Goal: Task Accomplishment & Management: Manage account settings

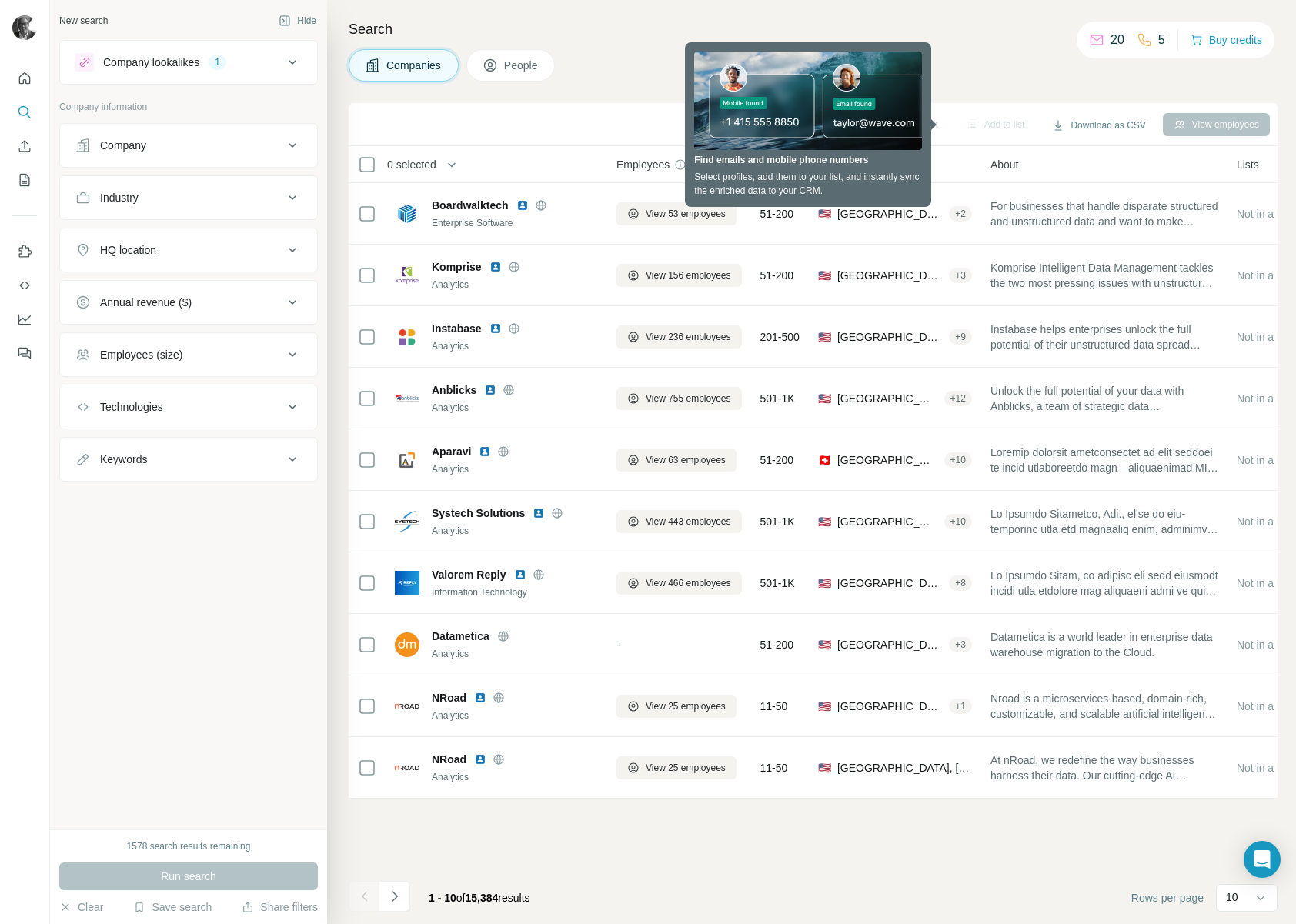
click at [952, 76] on div "Companies People" at bounding box center [814, 66] width 929 height 33
click at [985, 47] on div "Search Companies People Sync to HubSpot Add to list Download as CSV View employ…" at bounding box center [812, 462] width 969 height 924
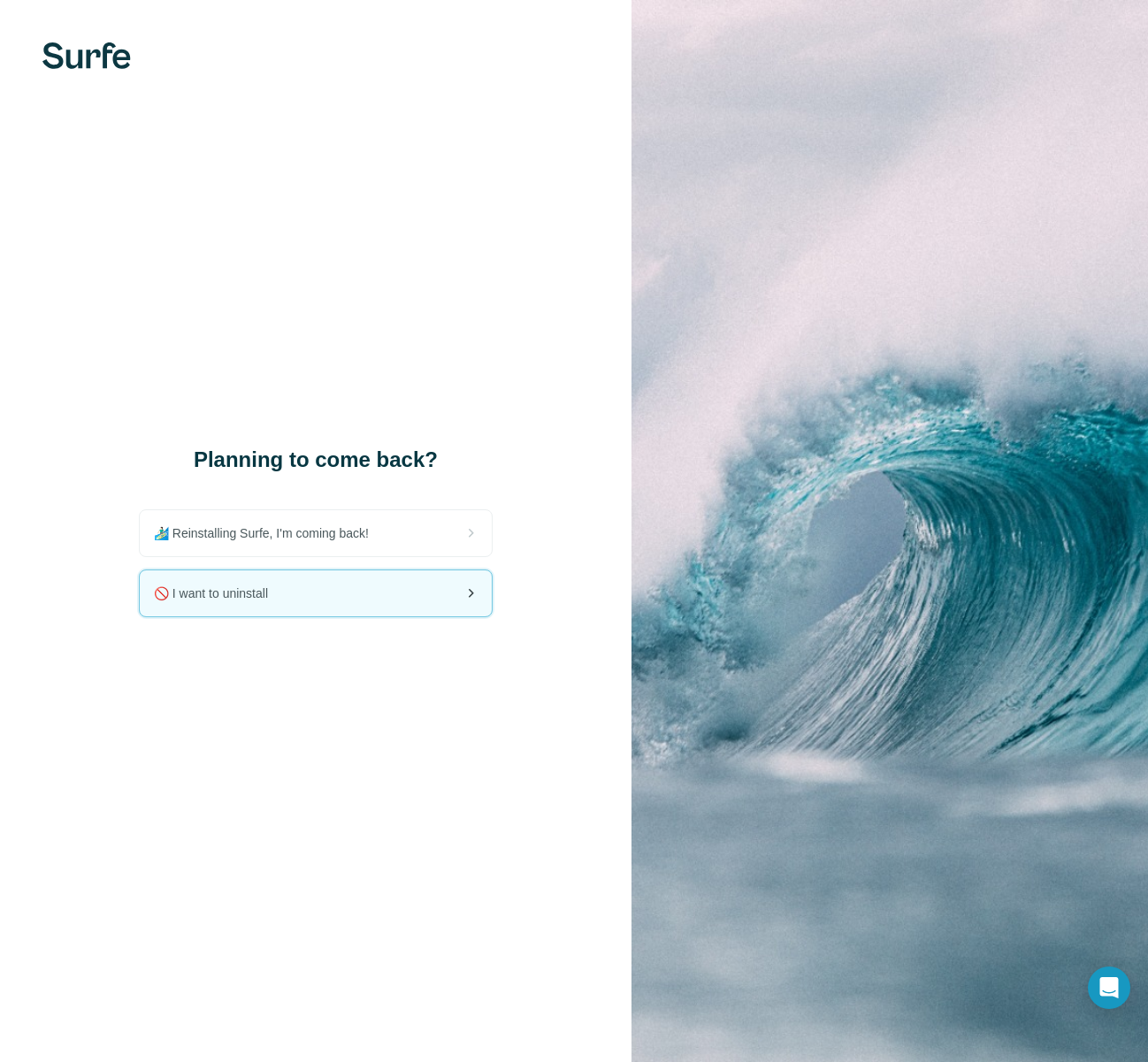
click at [246, 602] on div "🚫 I want to uninstall" at bounding box center [316, 593] width 352 height 46
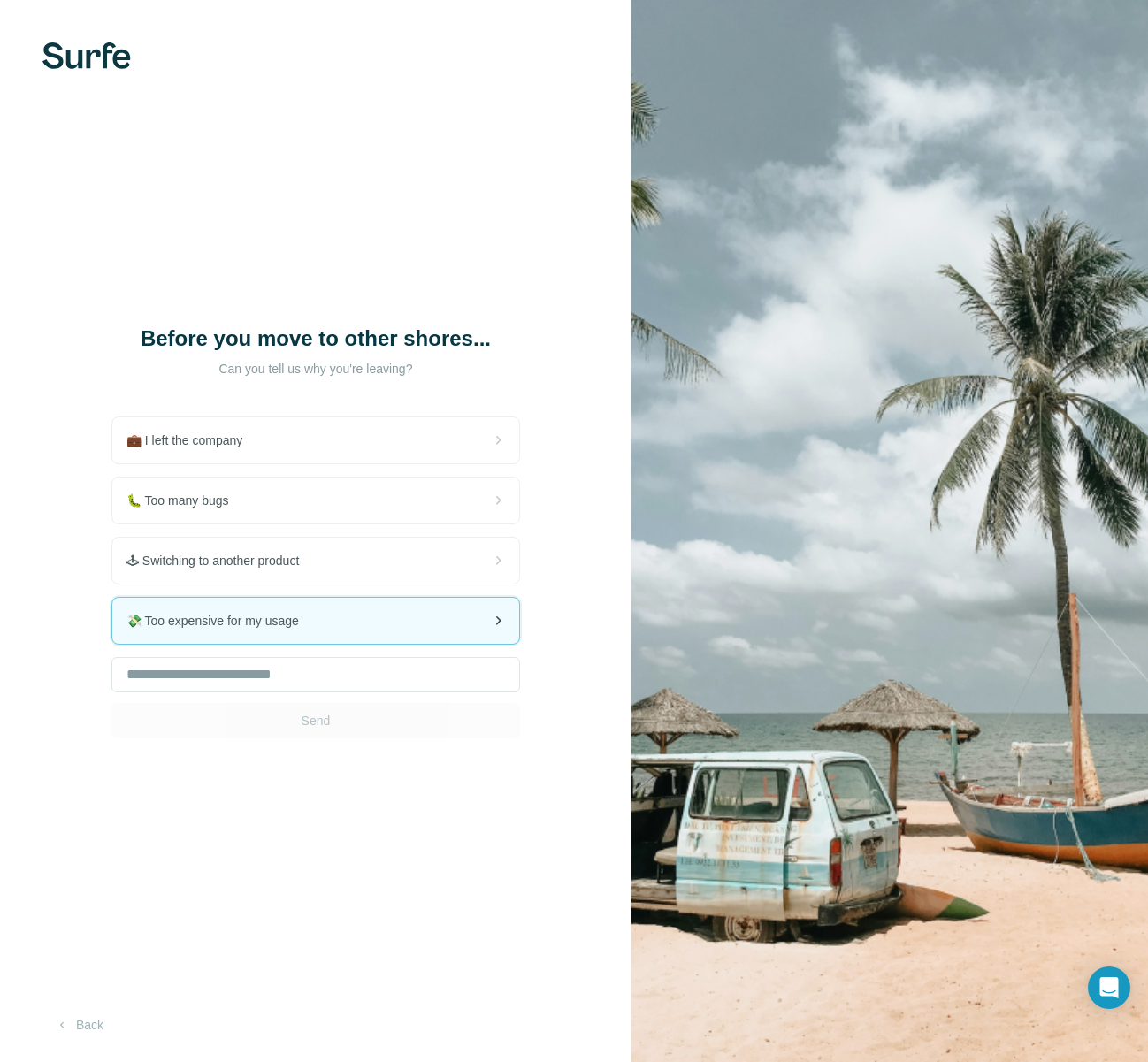
click at [276, 617] on span "💸 Too expensive for my usage" at bounding box center [219, 621] width 186 height 18
